Goal: Contribute content

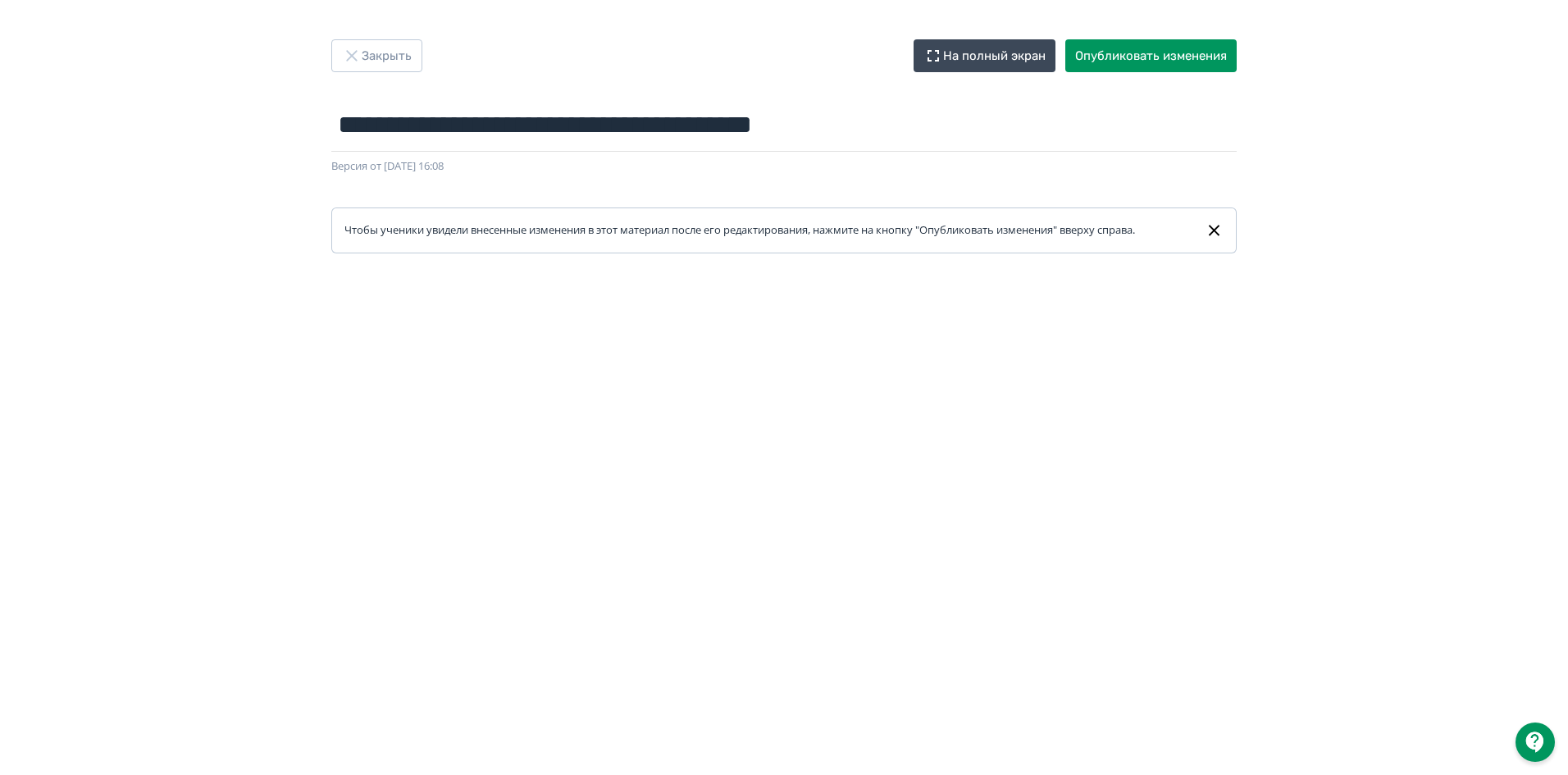
drag, startPoint x: 765, startPoint y: 265, endPoint x: 420, endPoint y: 220, distance: 347.9
click at [732, 267] on div at bounding box center [784, 622] width 1568 height 738
click at [1179, 58] on button "Опубликовать изменения" at bounding box center [1150, 56] width 171 height 33
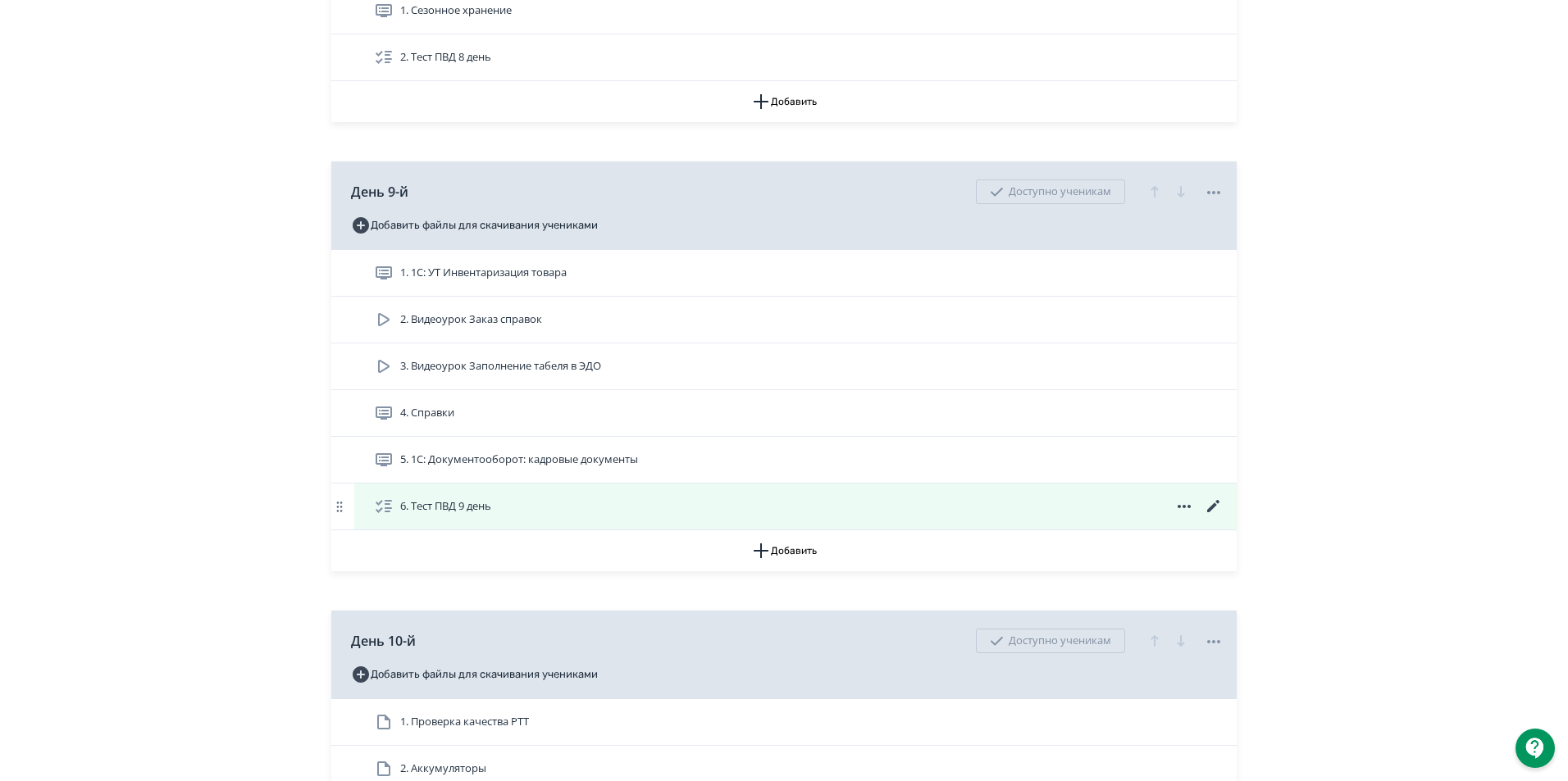
scroll to position [3034, 0]
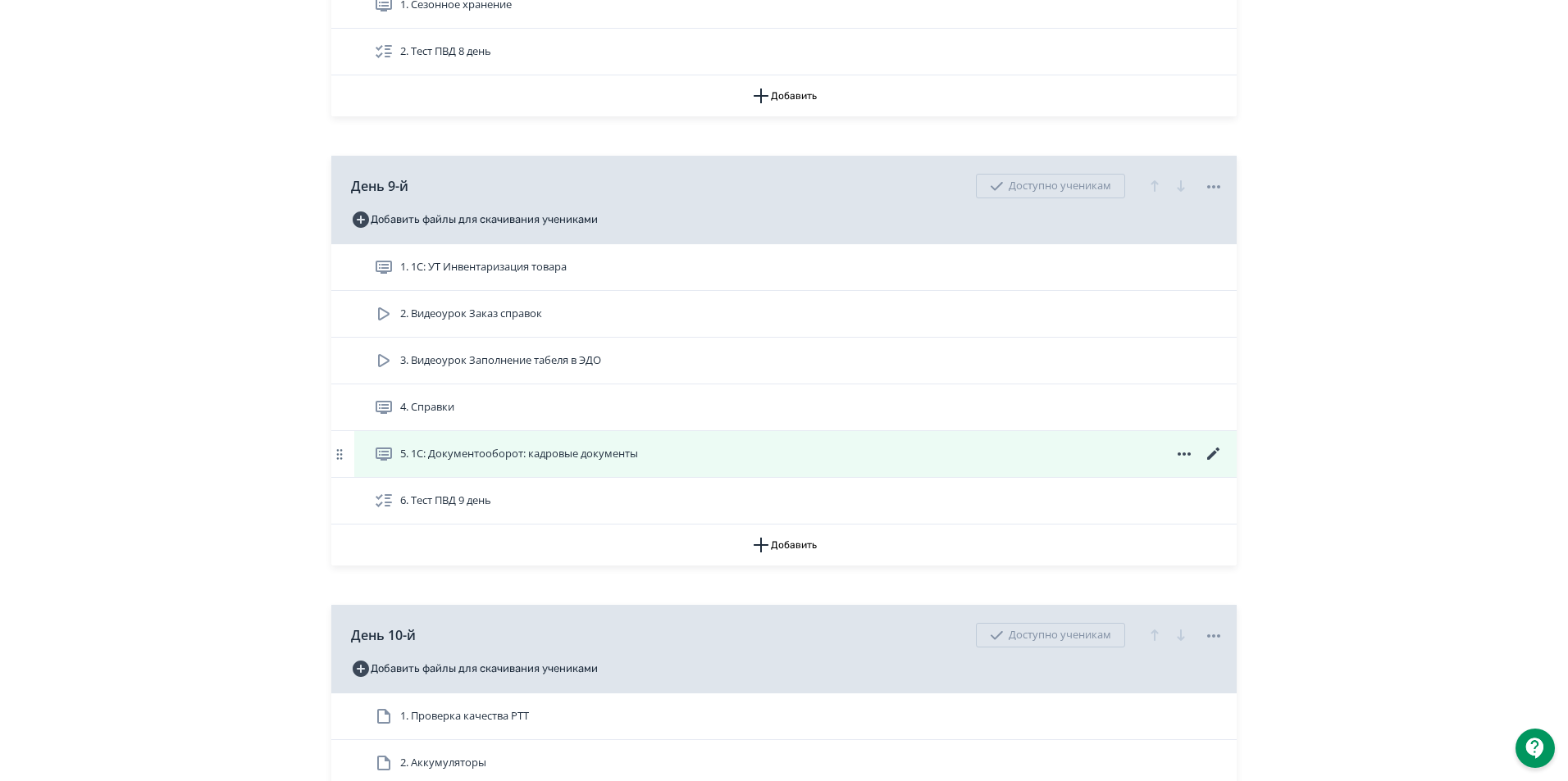
click at [1208, 460] on icon at bounding box center [1213, 453] width 13 height 13
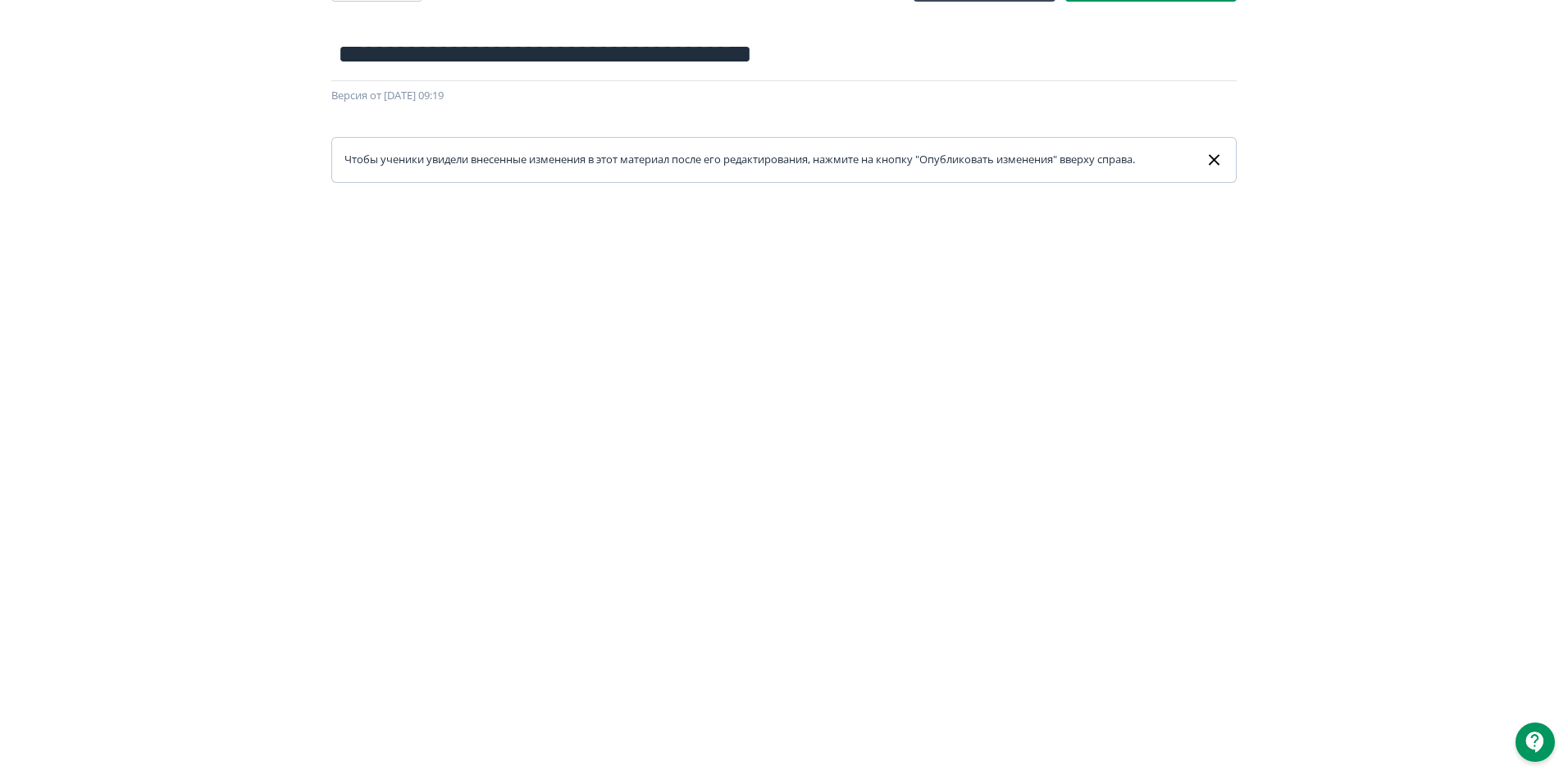
scroll to position [250, 0]
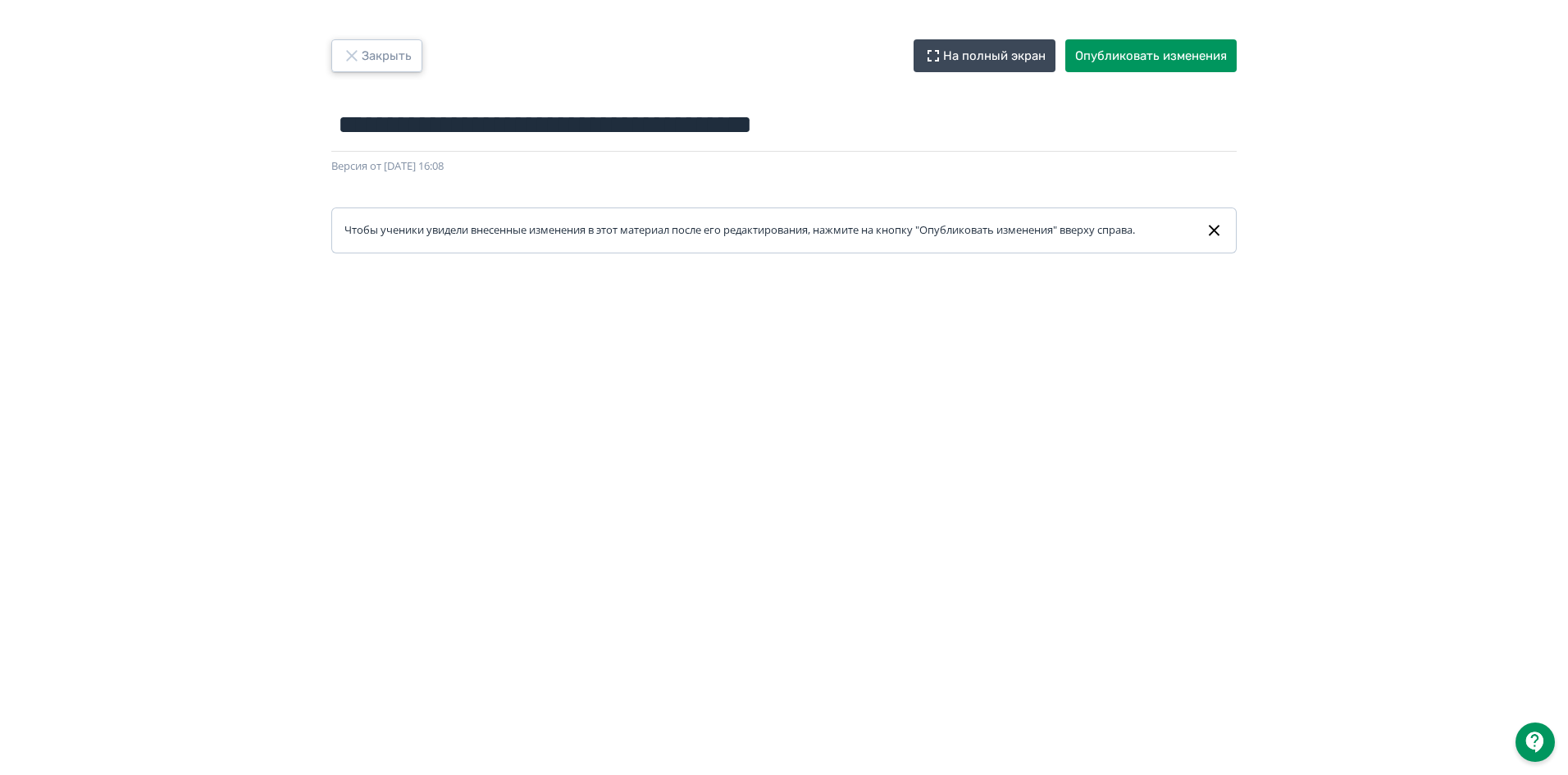
click at [339, 58] on button "Закрыть" at bounding box center [376, 56] width 91 height 33
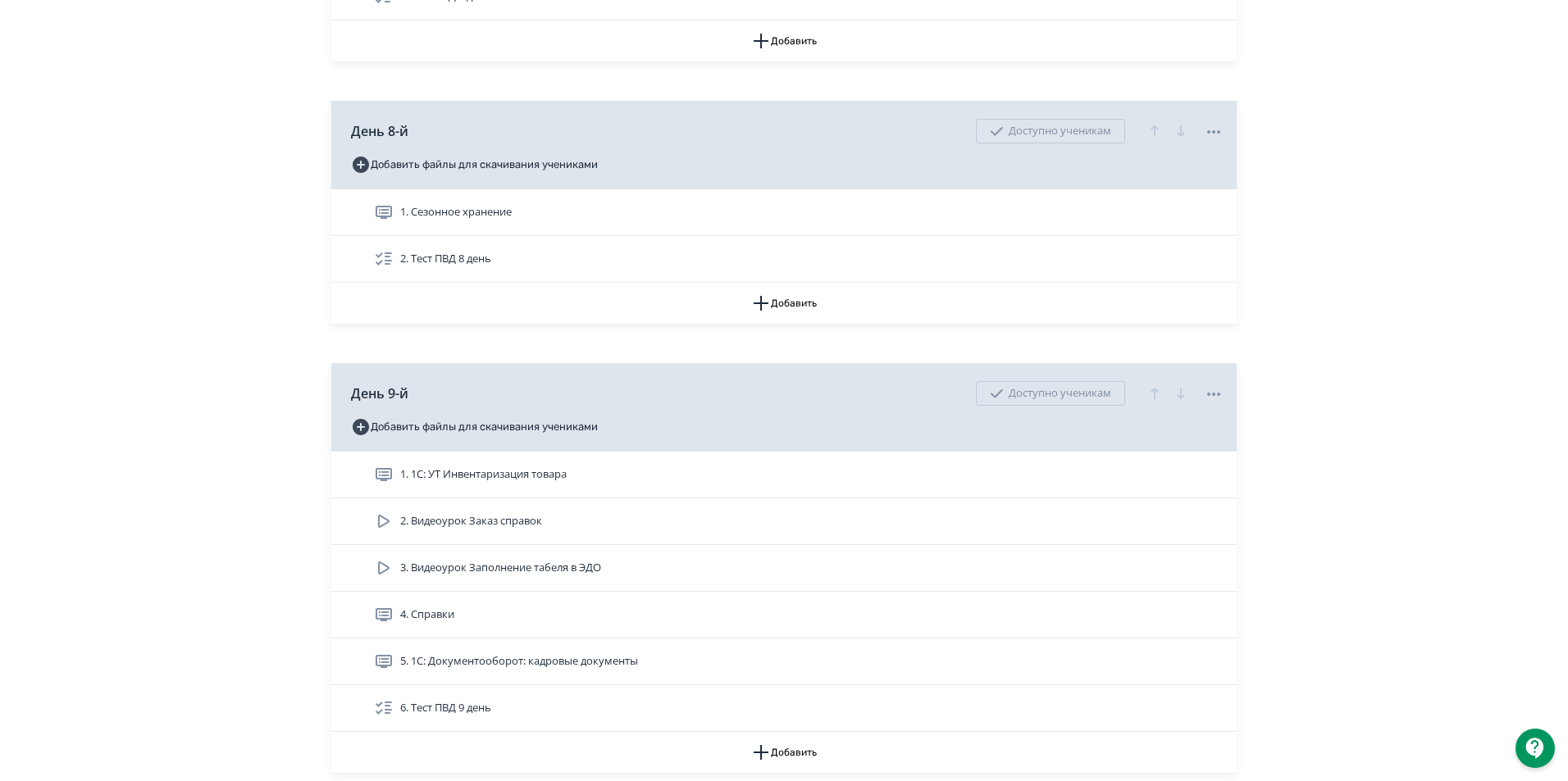
scroll to position [2870, 0]
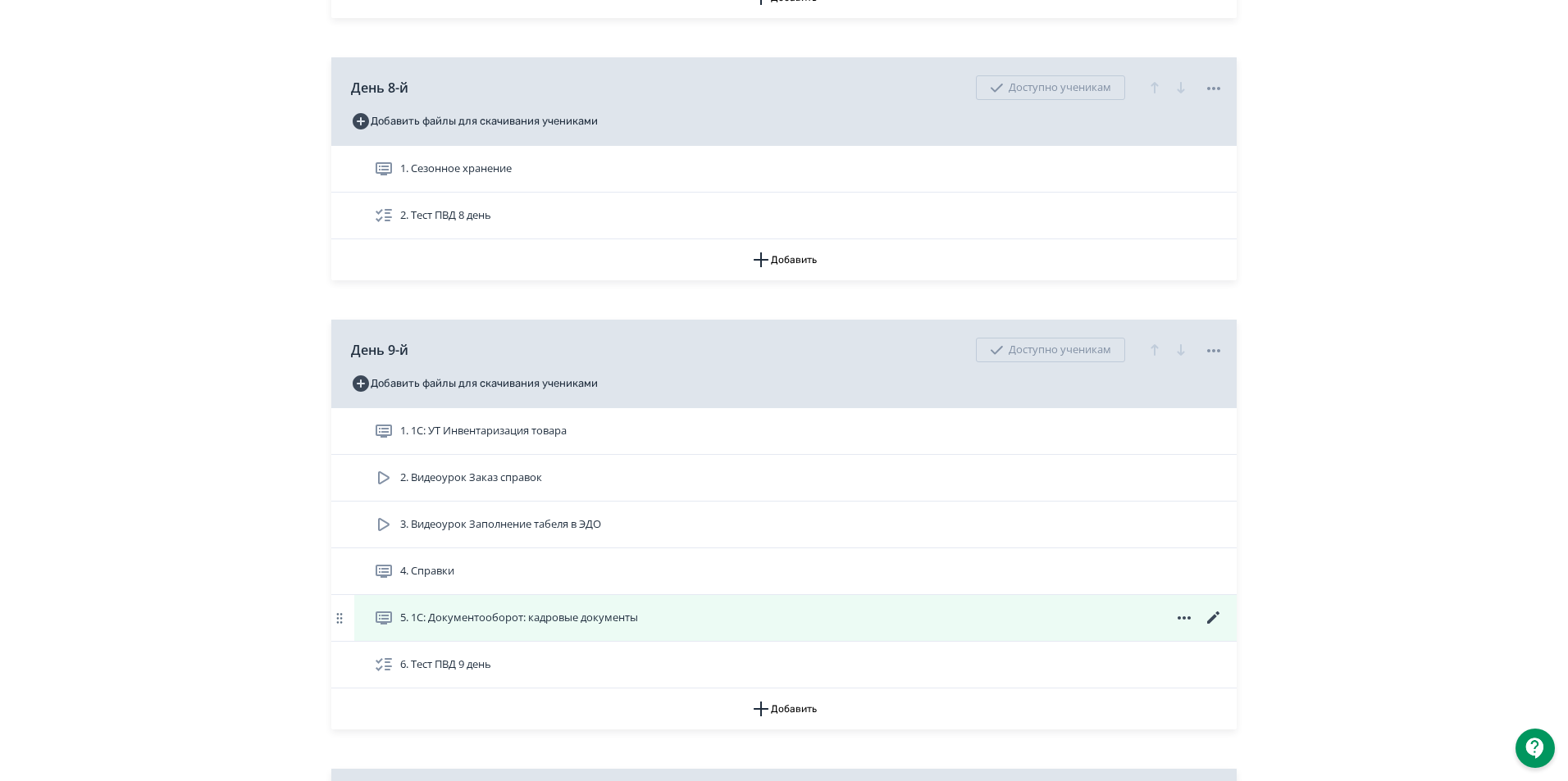
click at [1220, 628] on icon at bounding box center [1214, 619] width 20 height 20
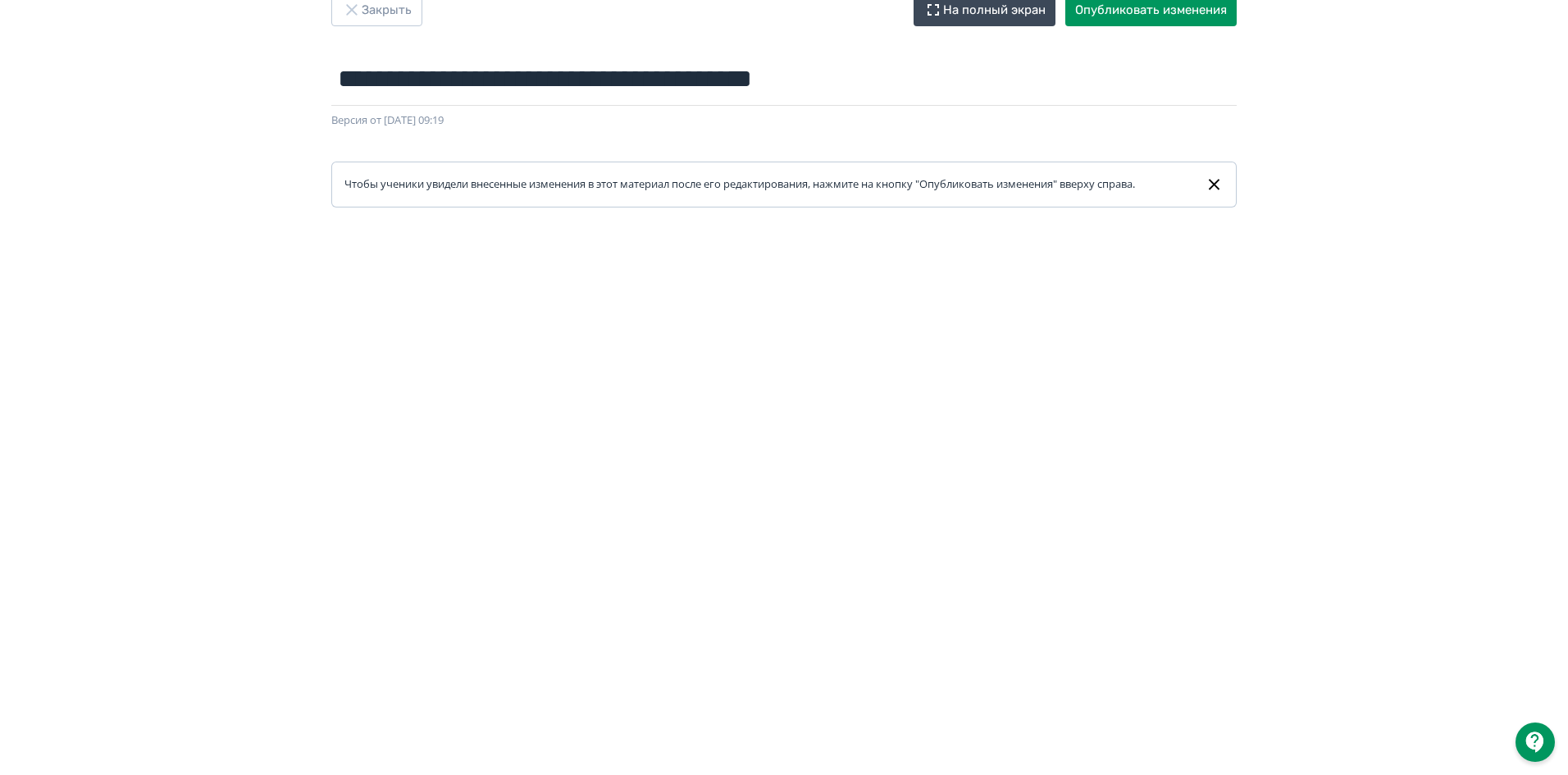
scroll to position [82, 0]
